Goal: Task Accomplishment & Management: Use online tool/utility

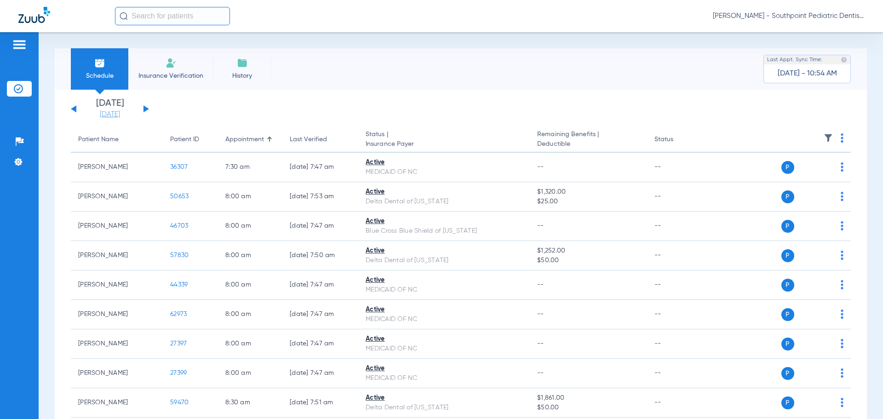
click at [104, 112] on link "[DATE]" at bounding box center [109, 114] width 55 height 9
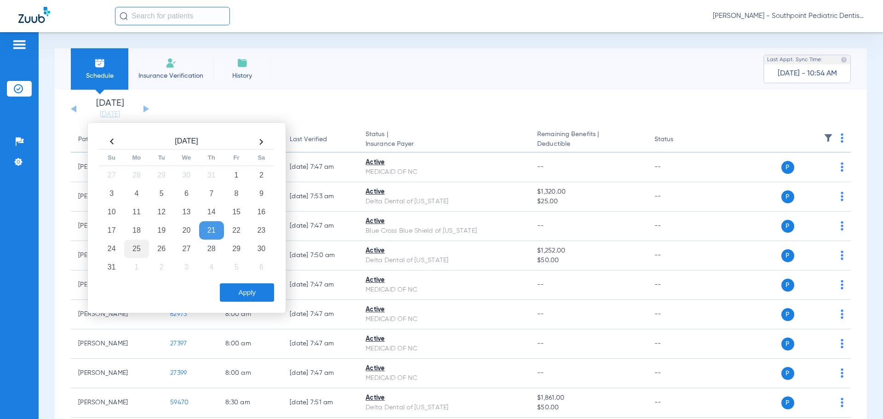
click at [131, 252] on td "25" at bounding box center [136, 249] width 25 height 18
click at [234, 285] on button "Apply" at bounding box center [247, 292] width 54 height 18
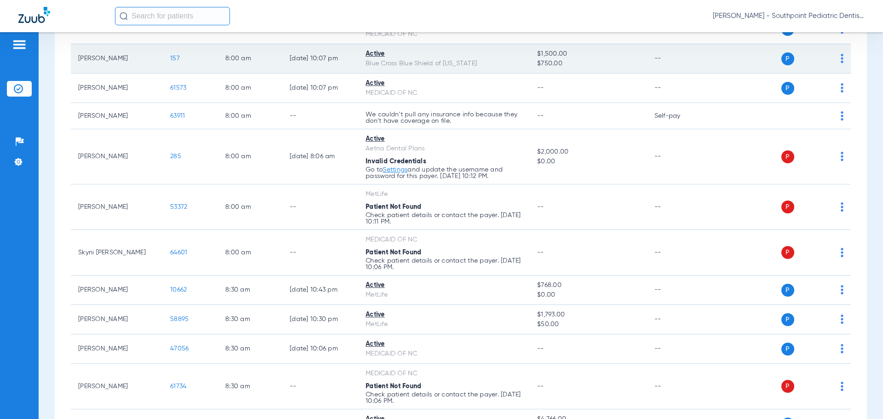
scroll to position [513, 0]
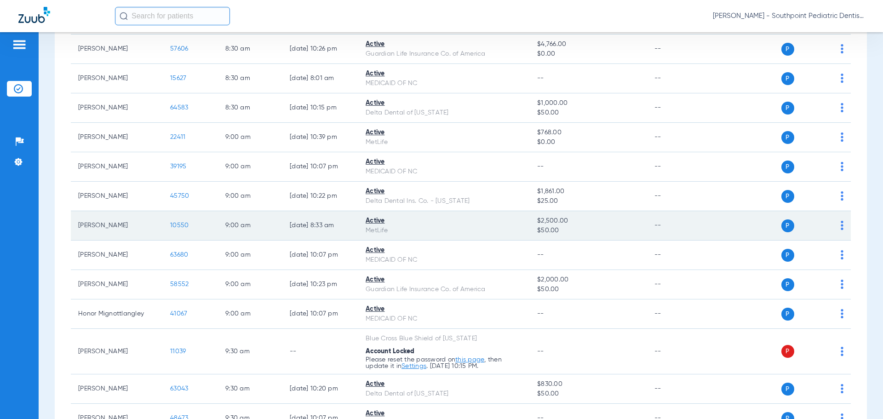
click at [176, 227] on span "10550" at bounding box center [179, 225] width 18 height 6
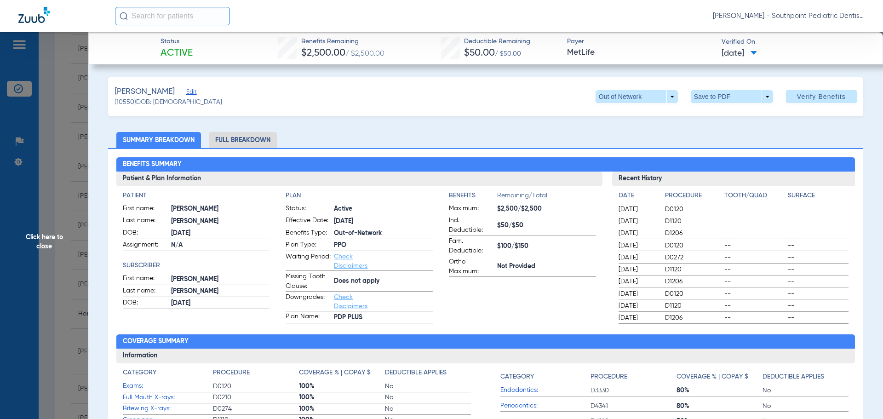
click at [798, 102] on span at bounding box center [821, 97] width 71 height 22
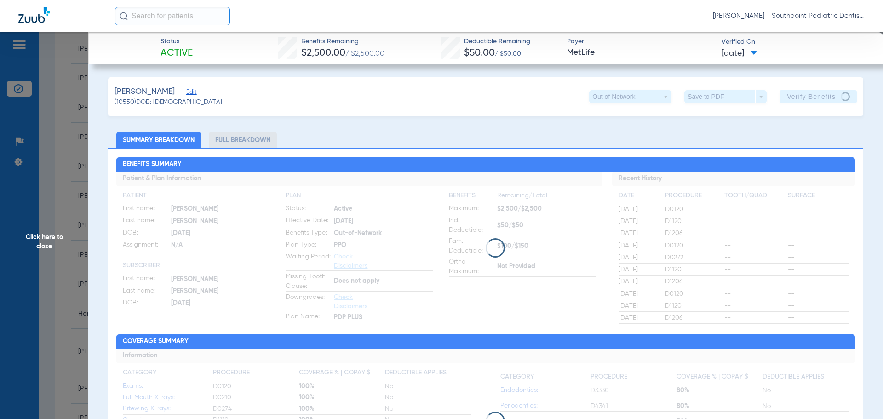
click at [33, 204] on span "Click here to close" at bounding box center [44, 241] width 88 height 419
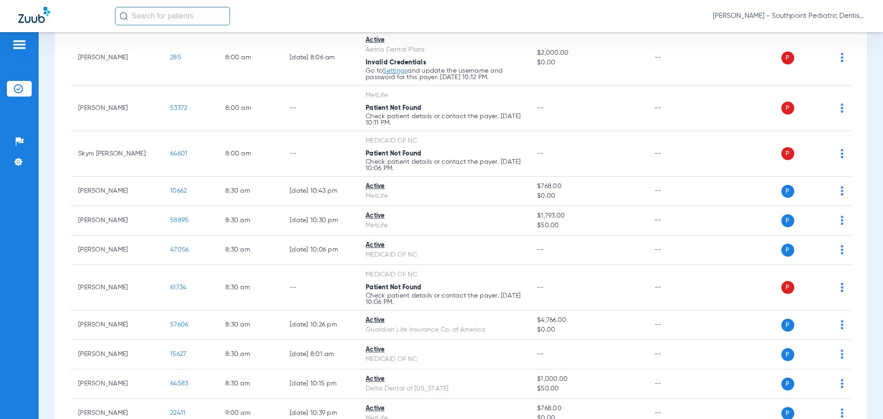
scroll to position [0, 0]
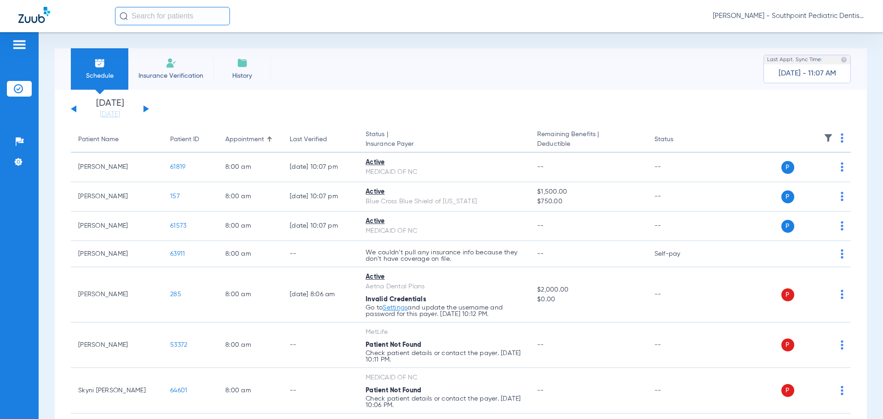
click at [148, 109] on button at bounding box center [147, 108] width 6 height 7
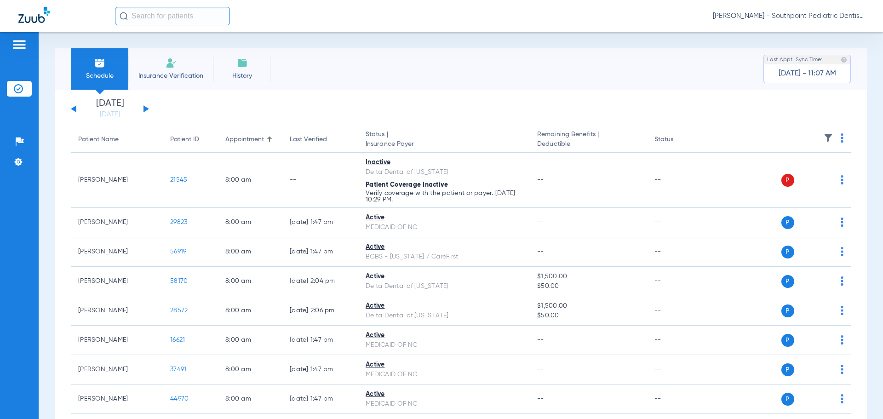
scroll to position [2507, 0]
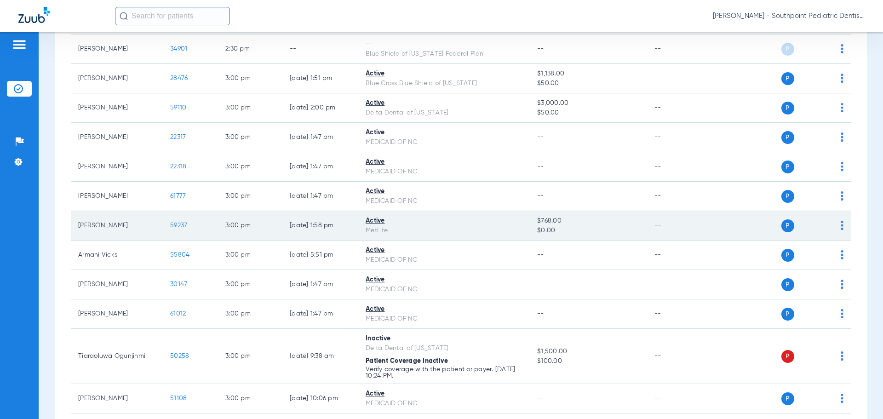
click at [179, 225] on span "59237" at bounding box center [178, 225] width 17 height 6
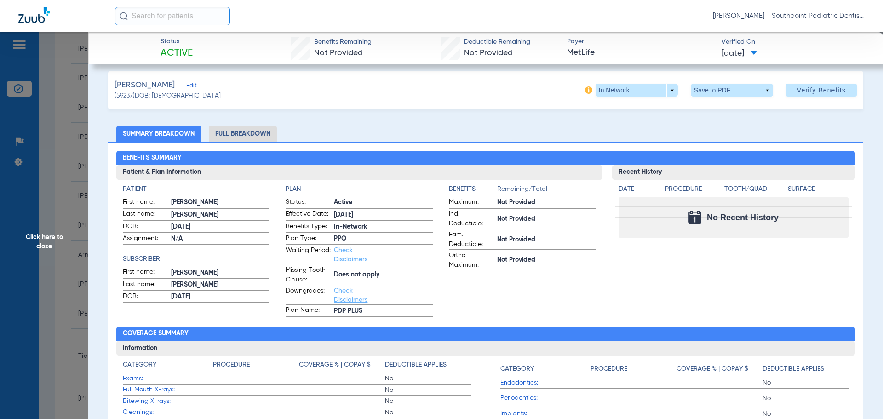
scroll to position [0, 0]
